Goal: Information Seeking & Learning: Learn about a topic

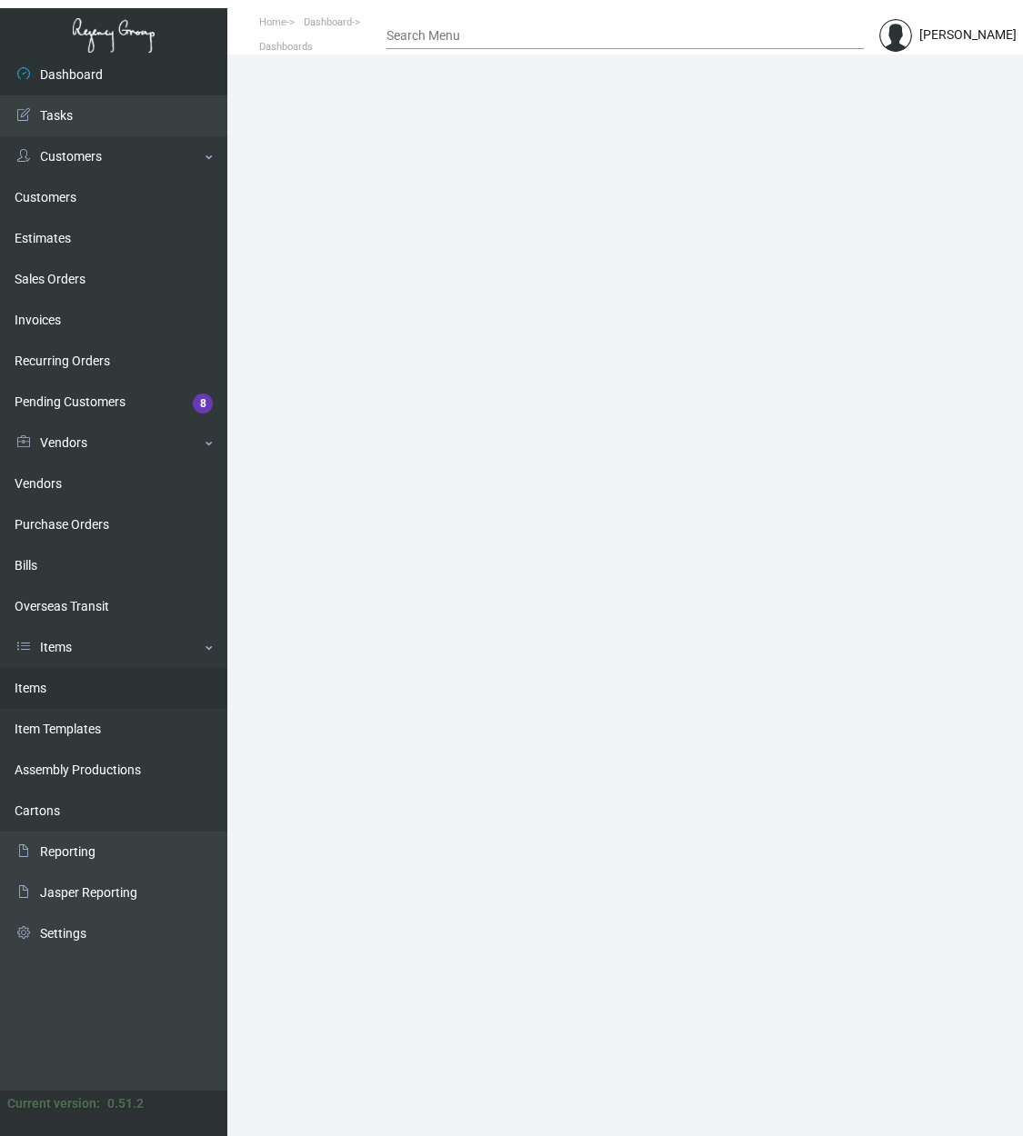
click at [123, 695] on link "Items" at bounding box center [113, 688] width 227 height 41
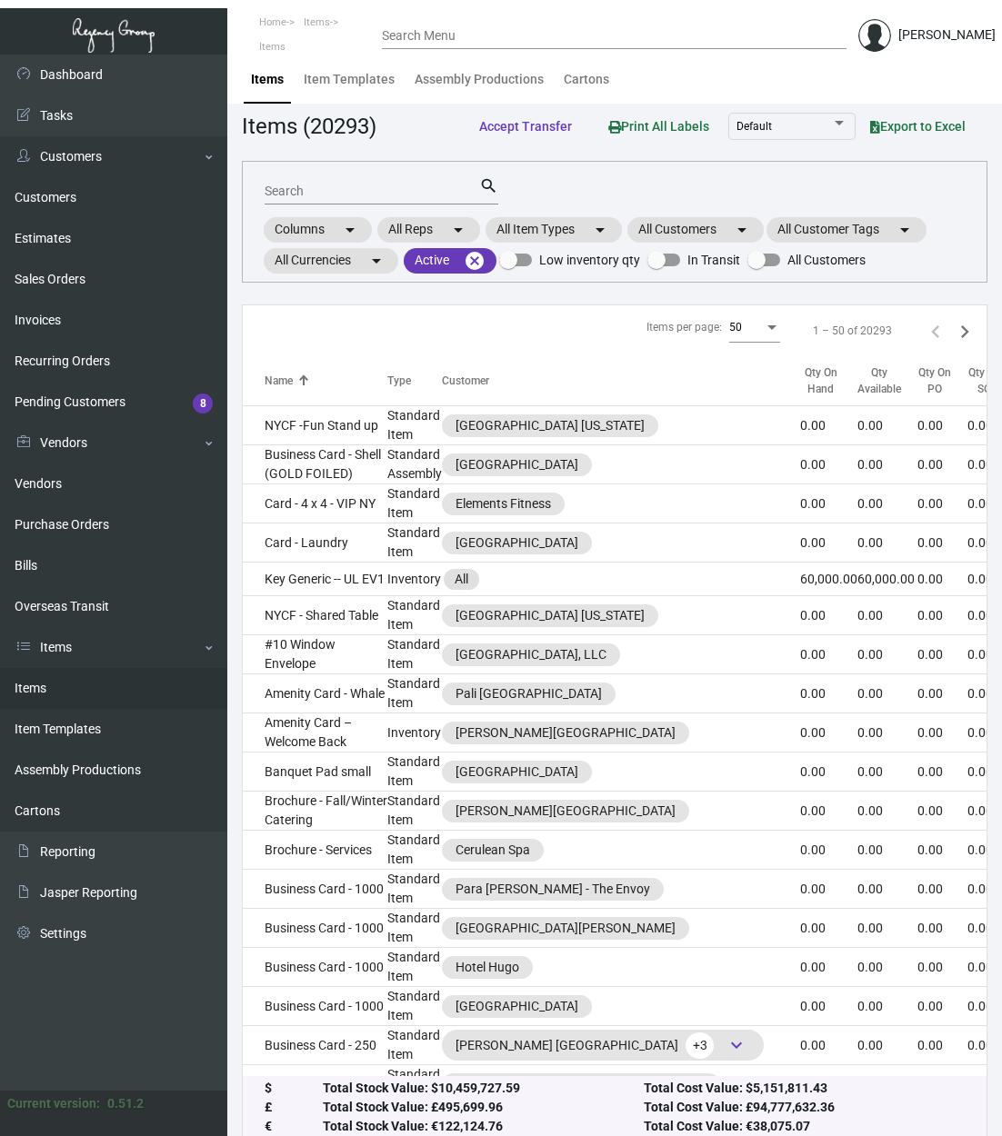
click at [353, 193] on input "Search" at bounding box center [372, 192] width 215 height 15
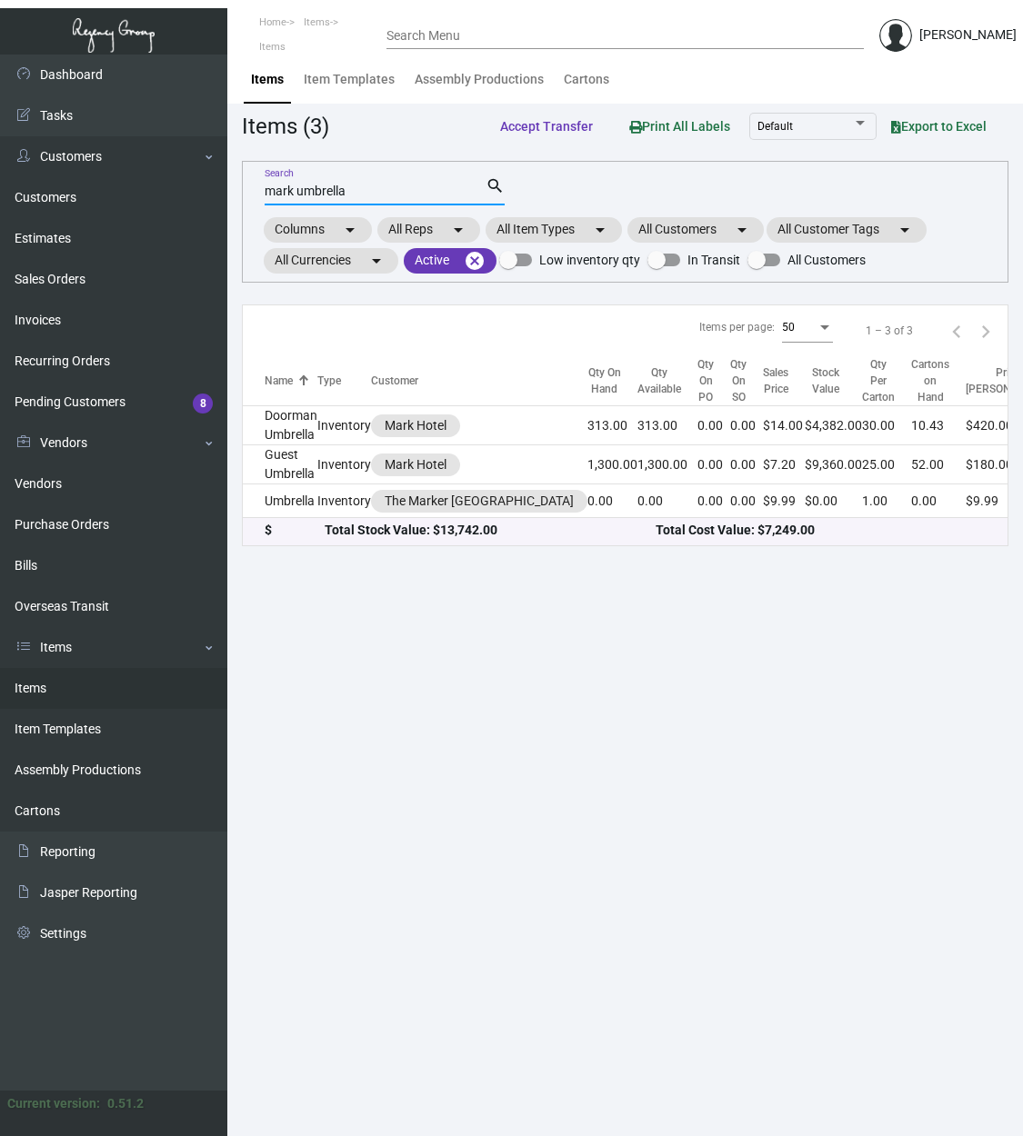
type input "mark umbrella"
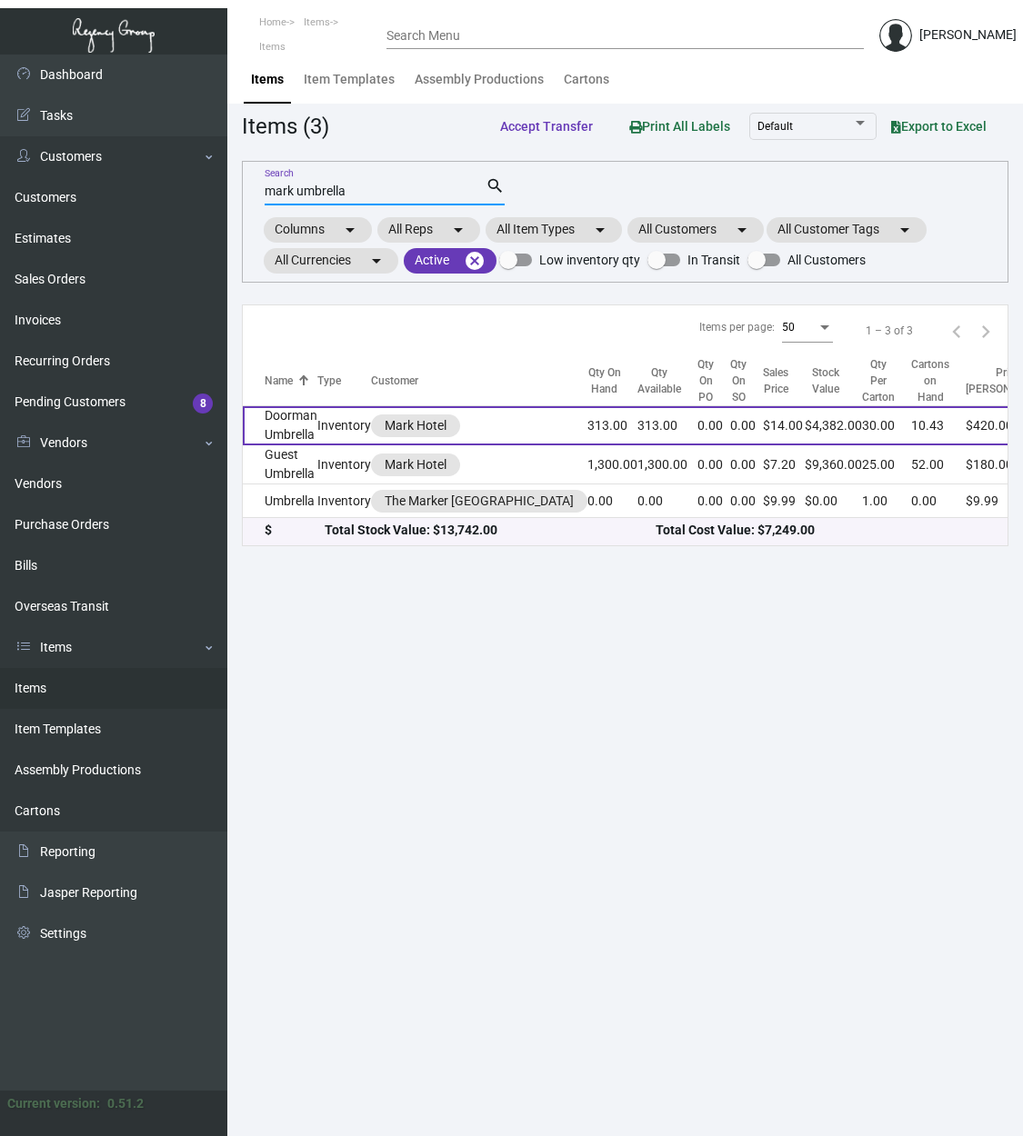
click at [300, 428] on td "Doorman Umbrella" at bounding box center [280, 425] width 75 height 39
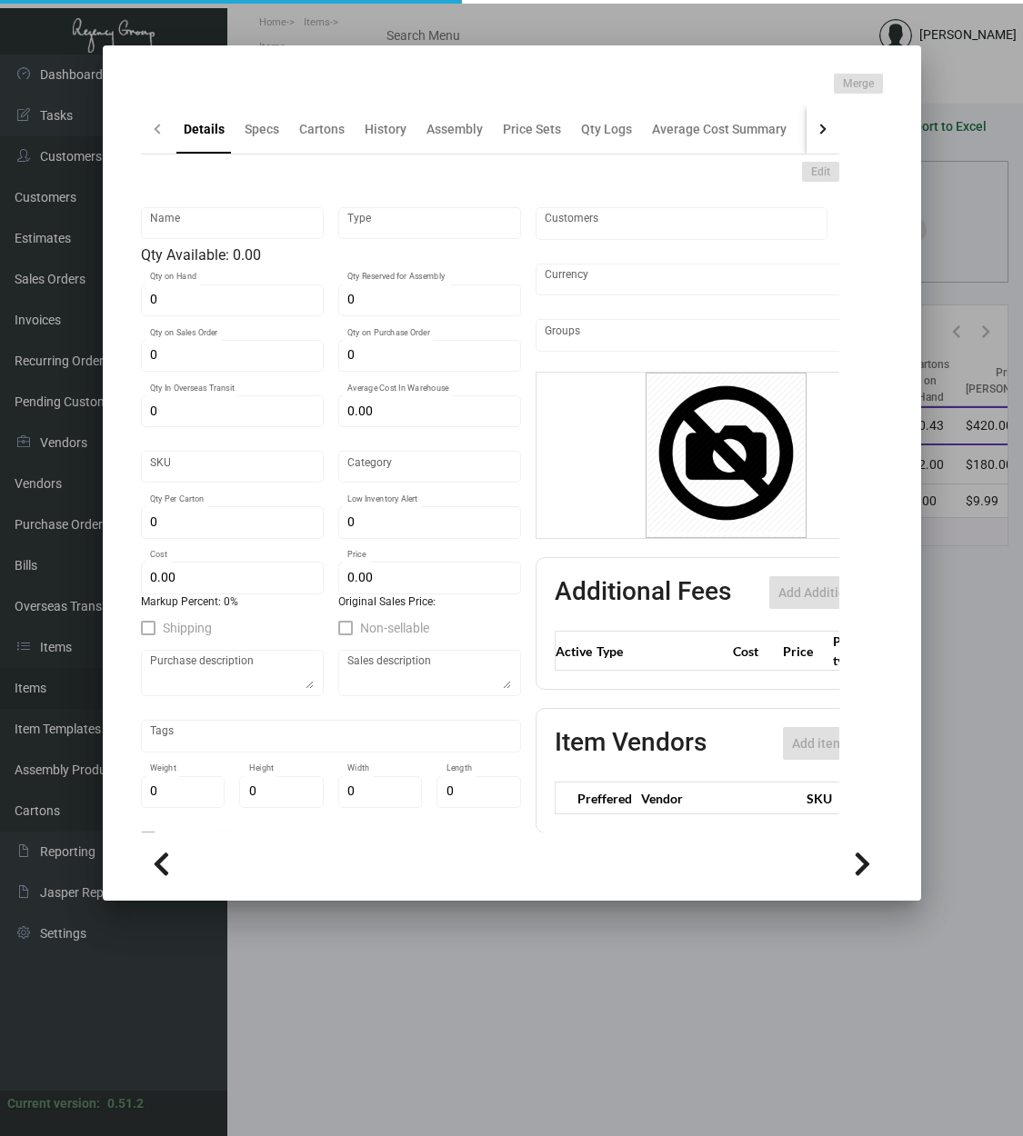
type input "Doorman Umbrella"
type input "Inventory"
type input "313"
type input "$ 0.00"
type input "2054"
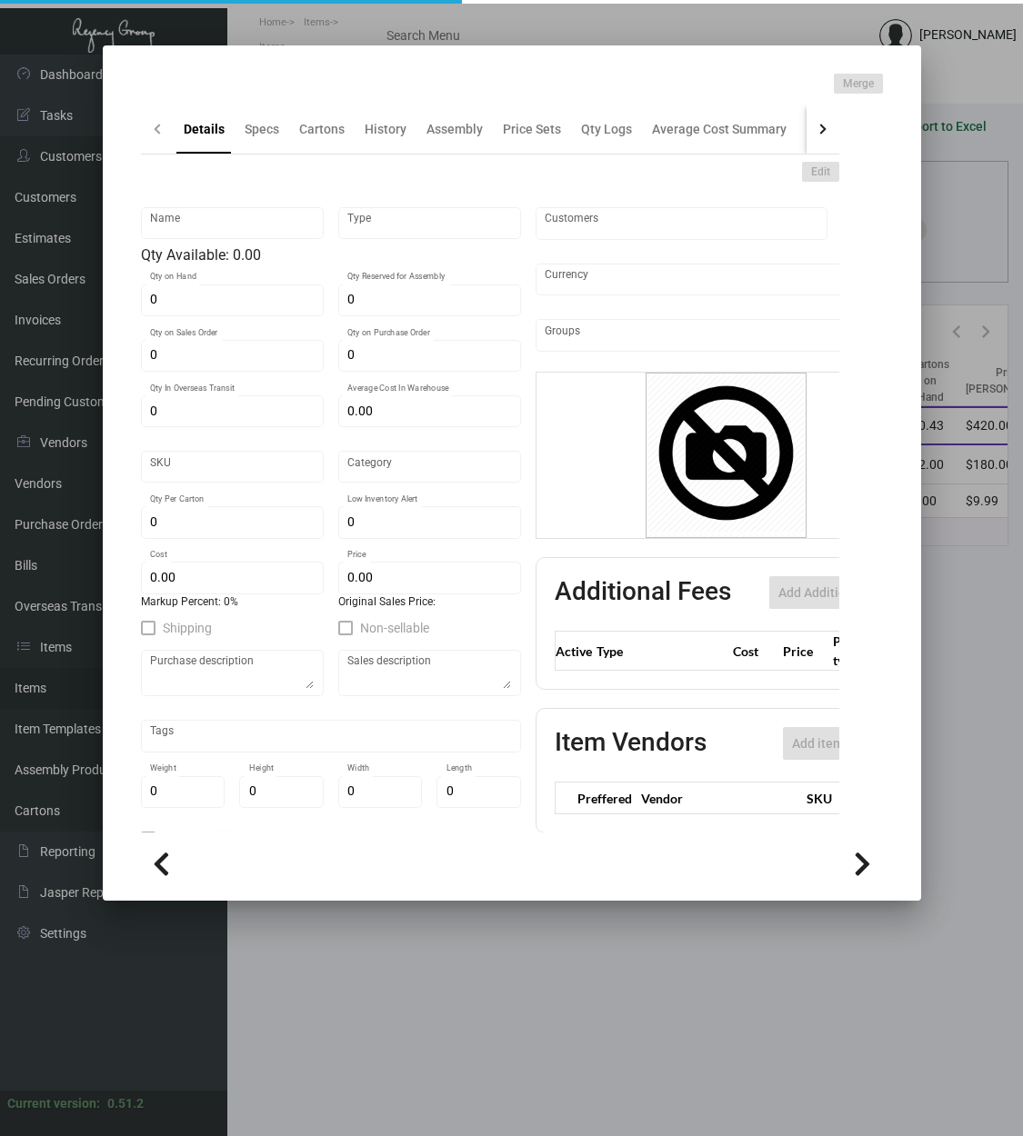
type input "Standard"
type input "30"
type input "120"
type input "$ 8.00"
type input "$ 14.00"
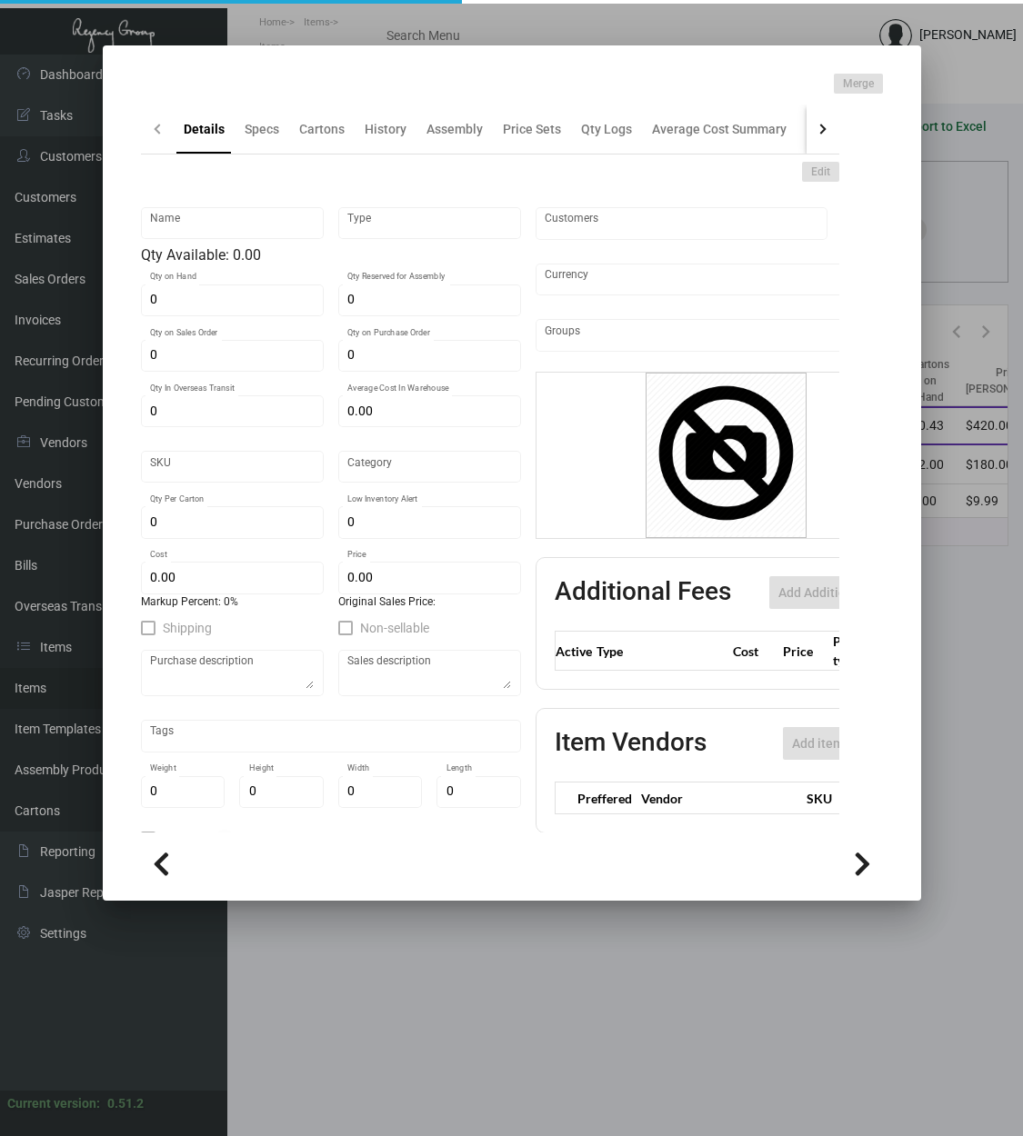
type textarea "[PERSON_NAME] umbrella : Size 144CM diameter when open, fiberglass stick umbrel…"
checkbox input "true"
type input "United States Dollar $"
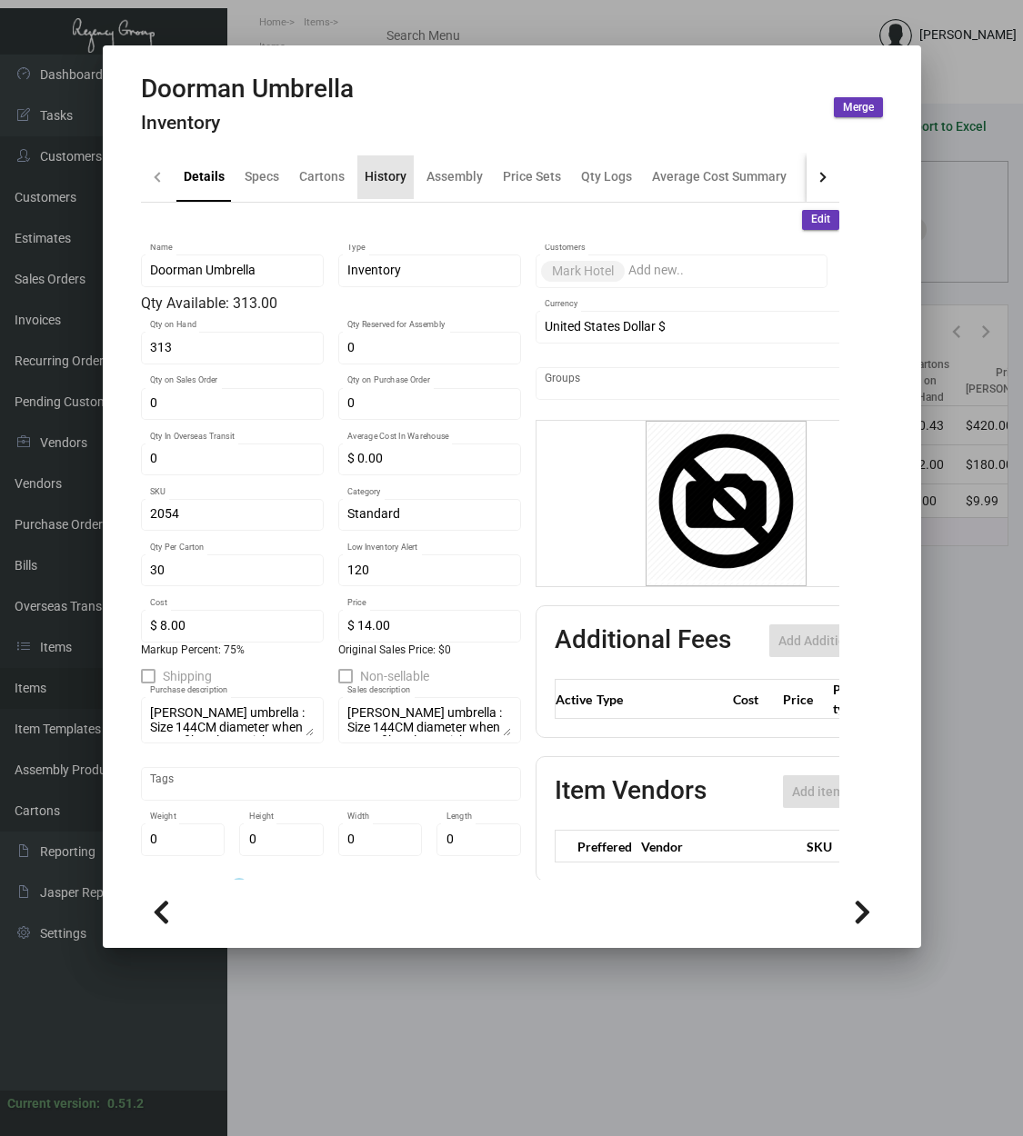
click at [395, 171] on div "History" at bounding box center [386, 176] width 42 height 19
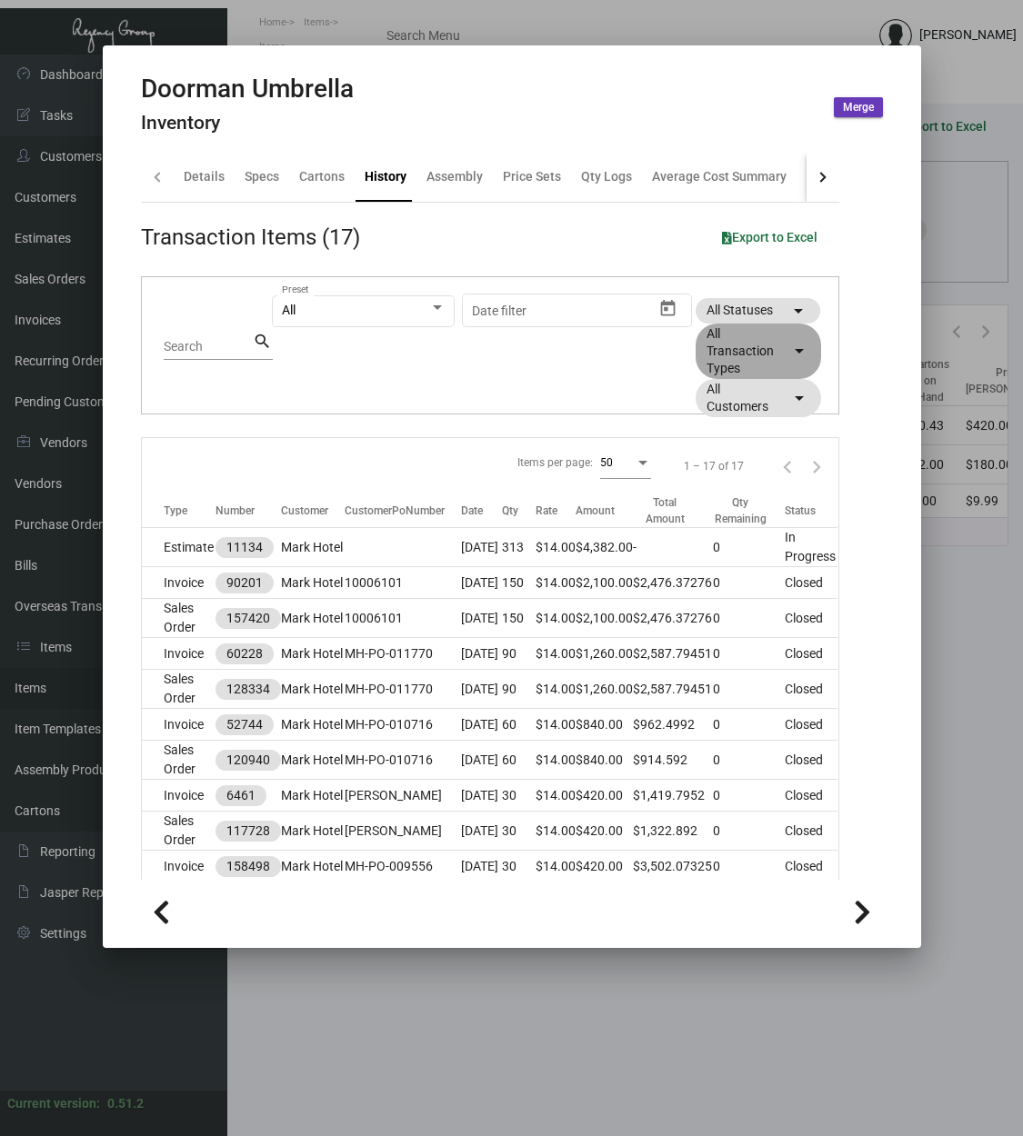
click at [720, 355] on mat-chip "All Transaction Types arrow_drop_down" at bounding box center [757, 351] width 125 height 55
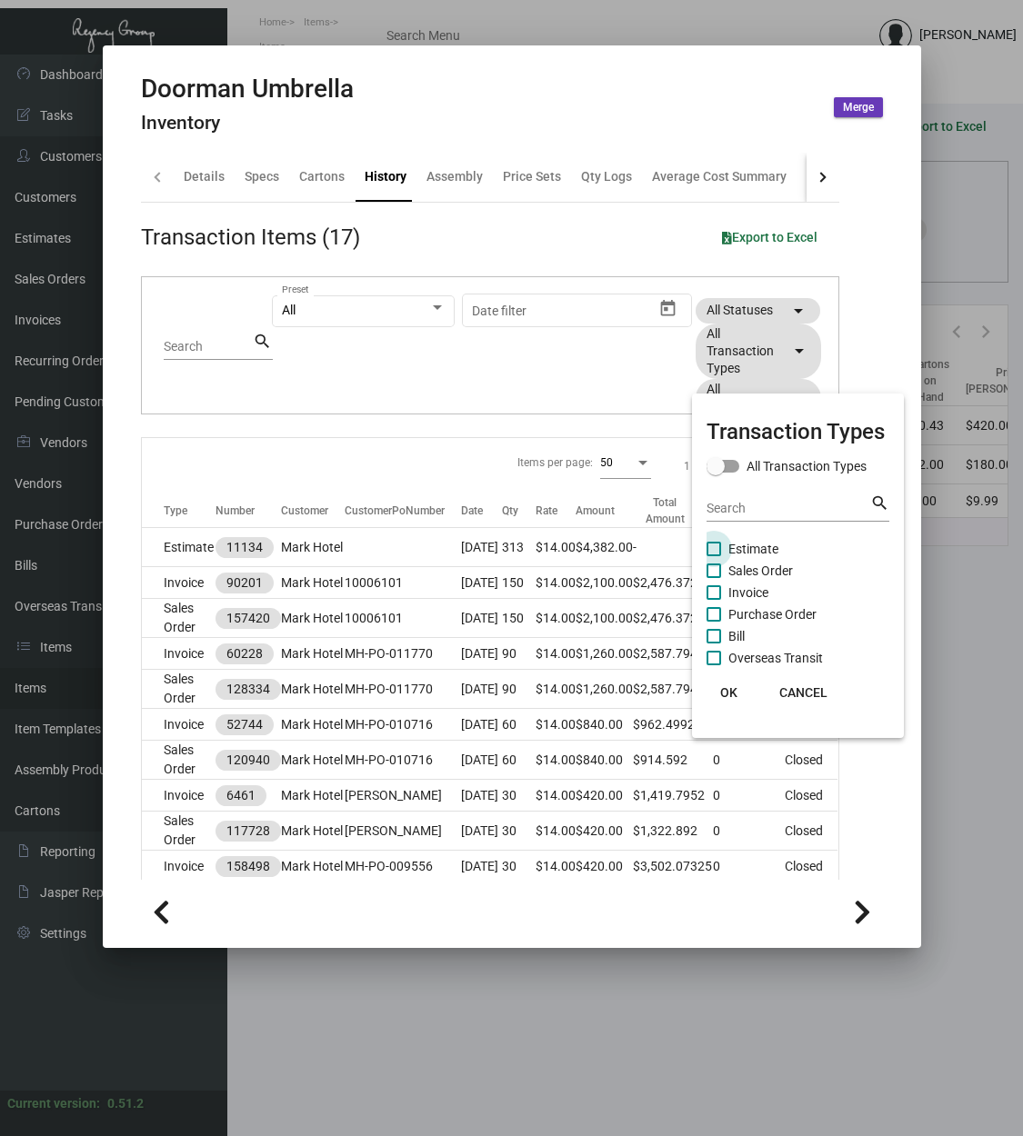
click at [762, 549] on span "Estimate" at bounding box center [753, 549] width 50 height 22
click at [714, 556] on input "Estimate" at bounding box center [713, 556] width 1 height 1
checkbox input "true"
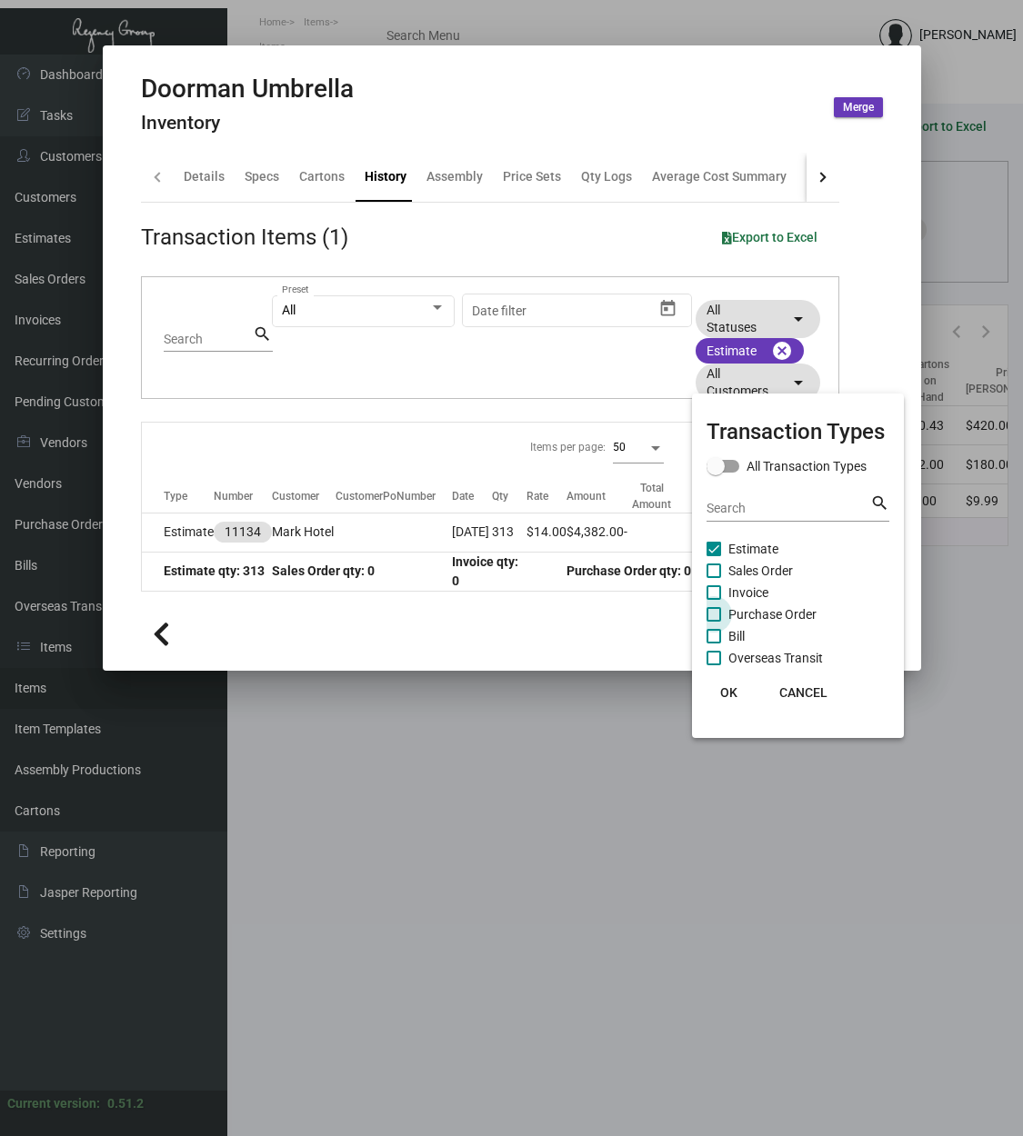
click at [783, 608] on span "Purchase Order" at bounding box center [772, 615] width 88 height 22
click at [714, 622] on input "Purchase Order" at bounding box center [713, 622] width 1 height 1
checkbox input "true"
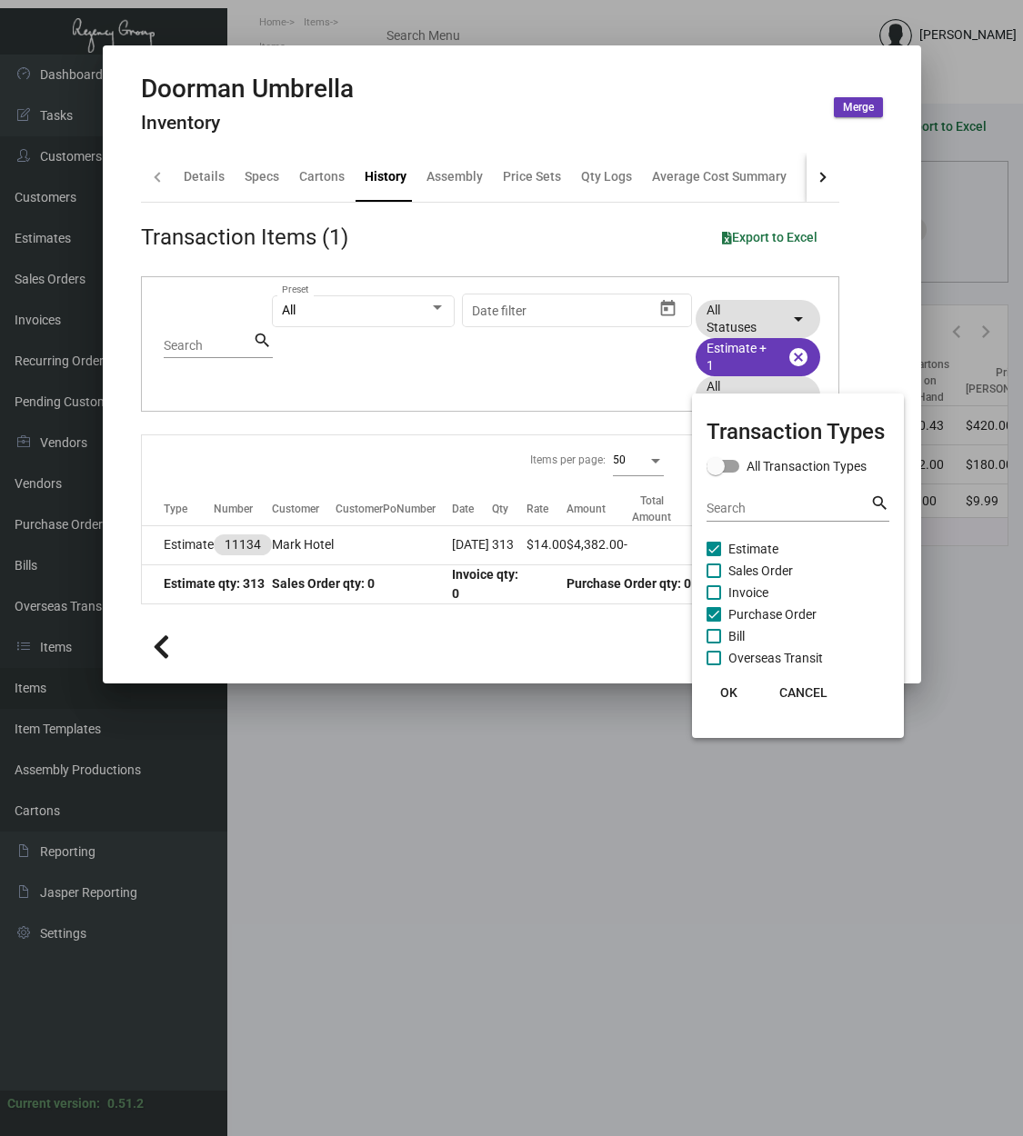
click at [511, 456] on div at bounding box center [511, 568] width 1023 height 1136
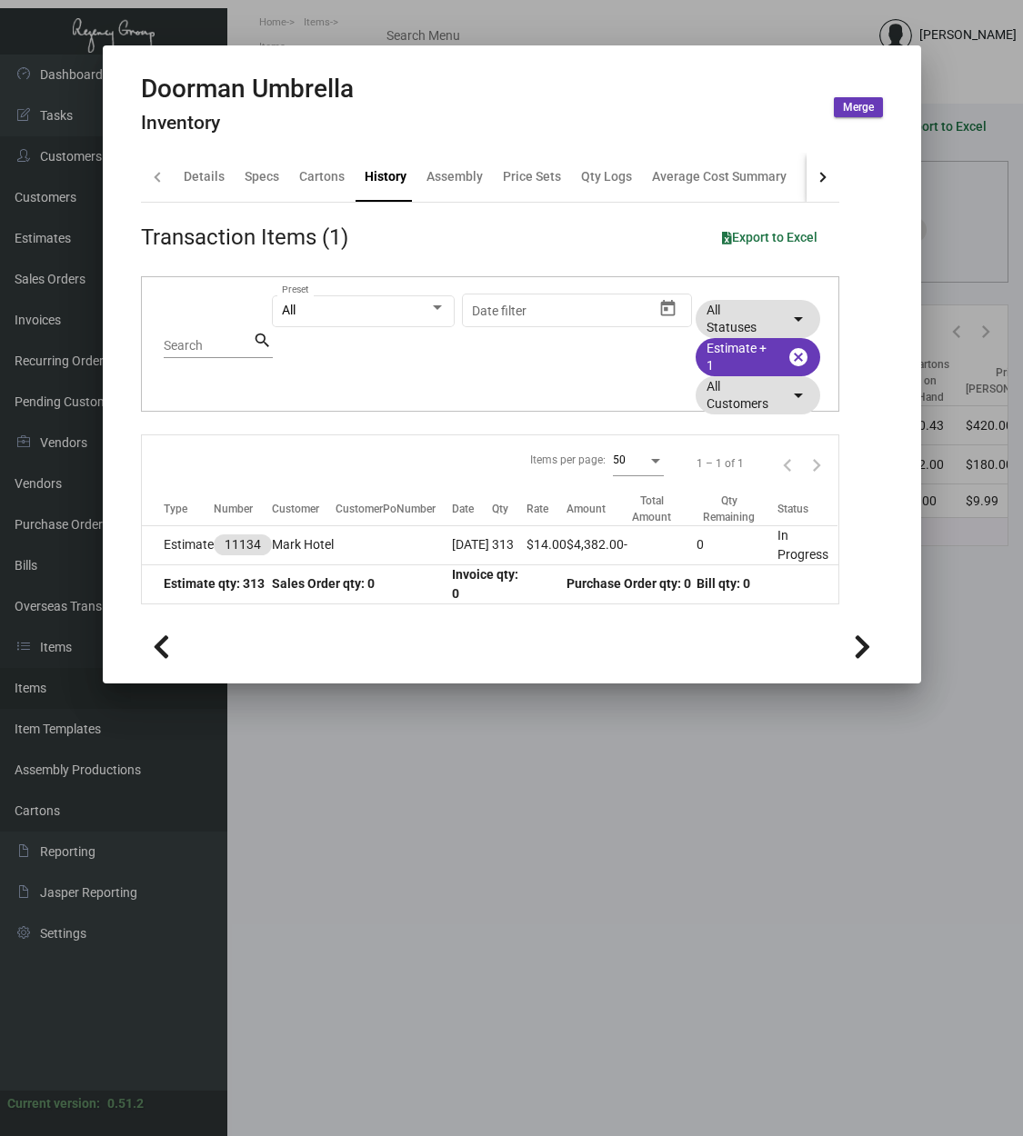
click at [428, 453] on div "Items per page: 50 1 – 1 of 1" at bounding box center [490, 463] width 696 height 56
